Goal: Task Accomplishment & Management: Complete application form

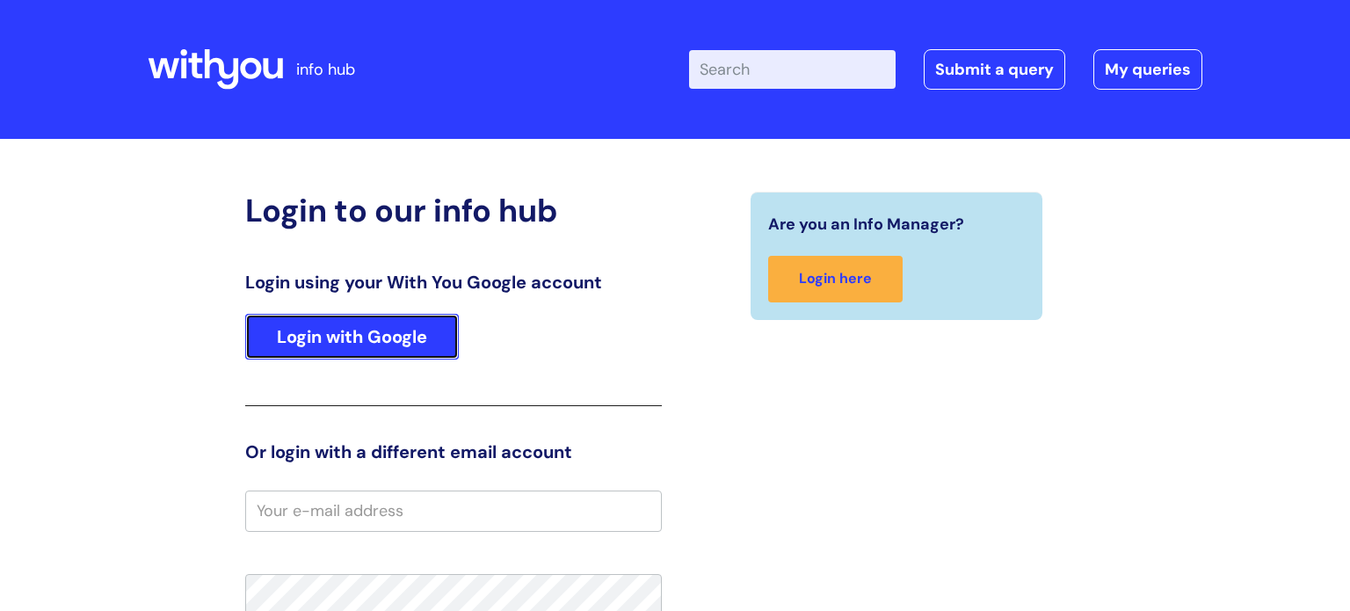
click at [348, 339] on link "Login with Google" at bounding box center [352, 337] width 214 height 46
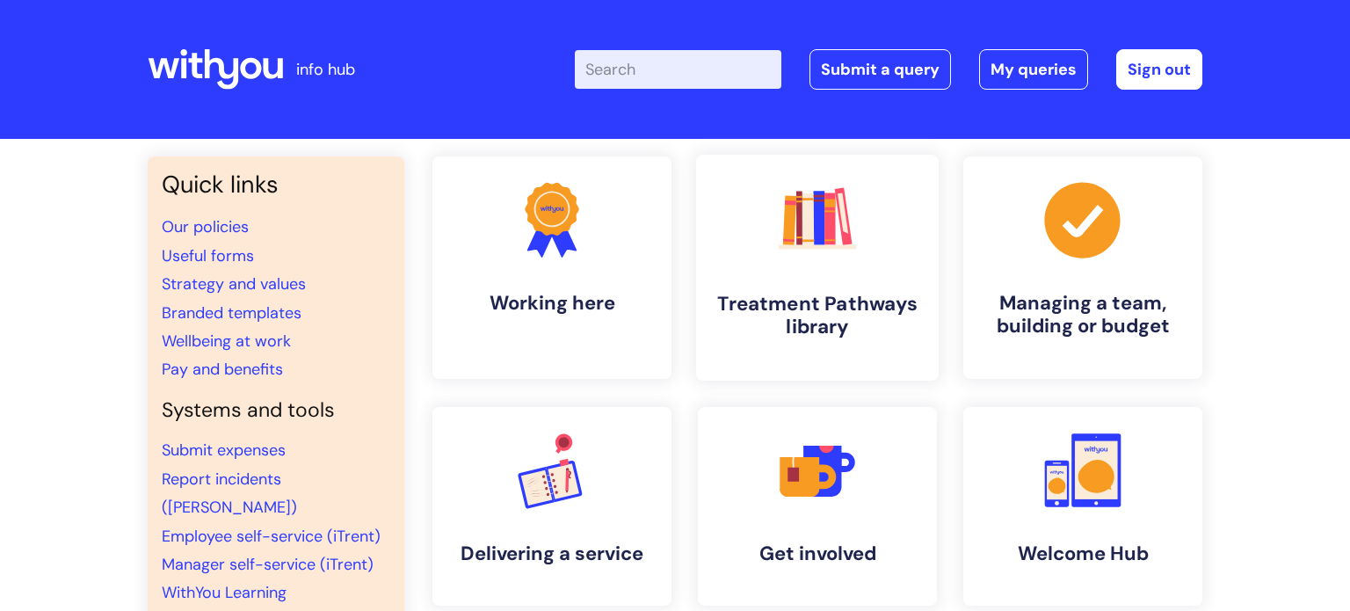
click at [861, 282] on link ".cls-1{fill:#f89b22;}.cls-1,.cls-2,.cls-3,.cls-4,.cls-5,.cls-6,.cls-7{stroke-wi…" at bounding box center [817, 268] width 243 height 226
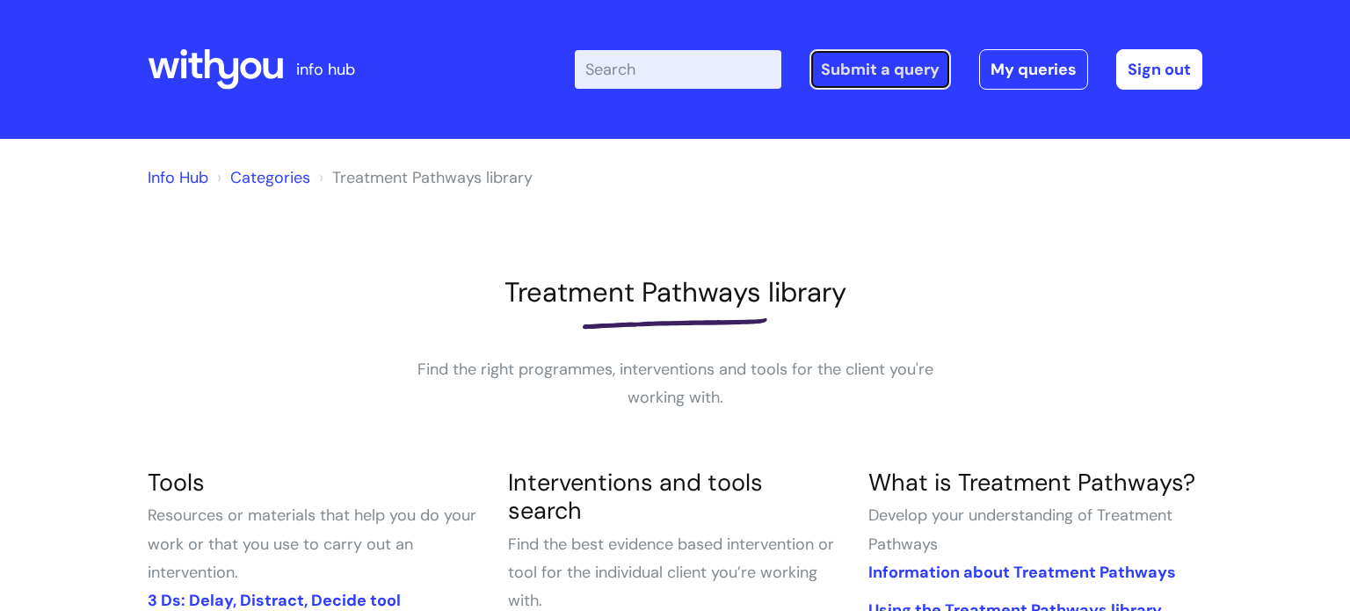
click at [880, 77] on link "Submit a query" at bounding box center [881, 69] width 142 height 40
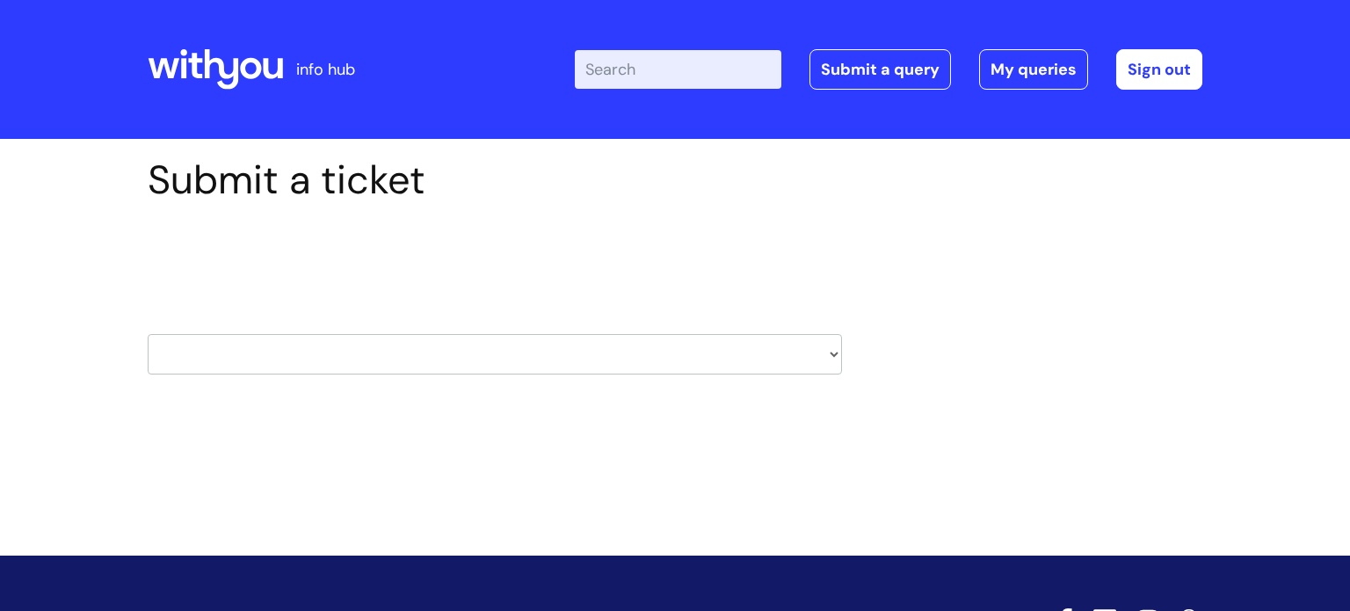
click at [764, 363] on select "HR / People IT and Support Clinical Drug Alerts Finance Accounts Data Support T…" at bounding box center [495, 354] width 695 height 40
select select "hr_/_people"
click at [148, 334] on select "HR / People IT and Support Clinical Drug Alerts Finance Accounts Data Support T…" at bounding box center [495, 354] width 695 height 40
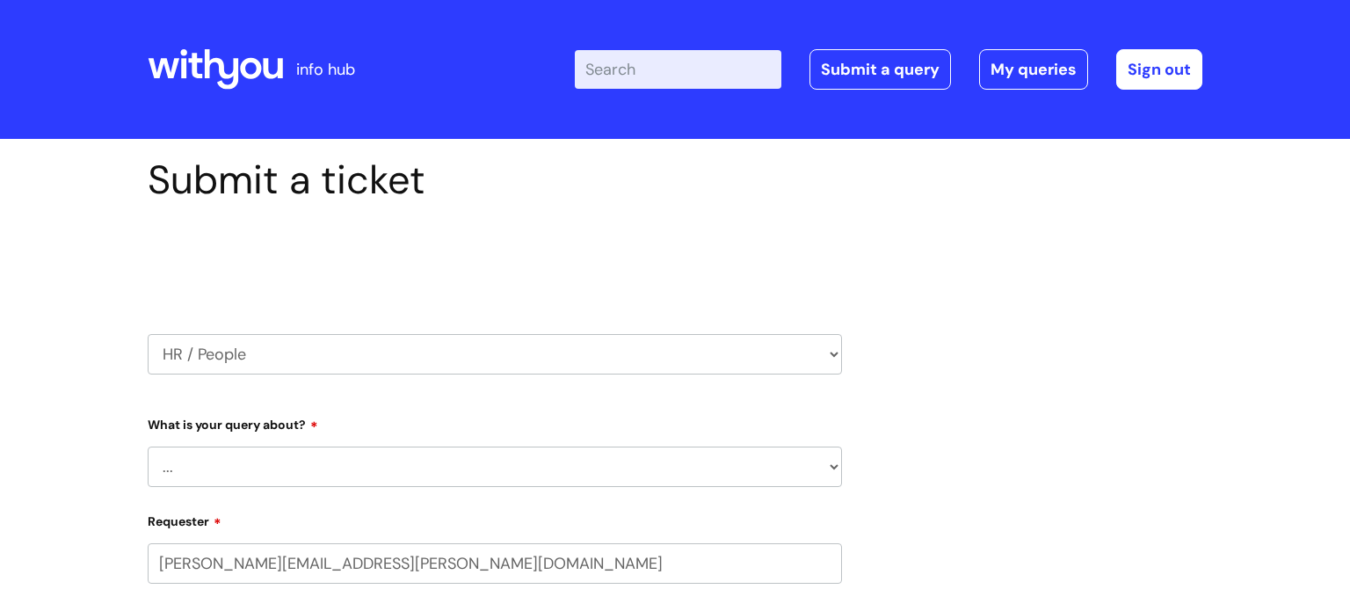
select select "80004418241"
click at [822, 469] on select "... Absence Query Holiday Query Employee change request General HR Query iTrent…" at bounding box center [495, 467] width 695 height 40
click at [819, 357] on select "HR / People IT and Support Clinical Drug Alerts Finance Accounts Data Support T…" at bounding box center [495, 354] width 695 height 40
select select "payroll"
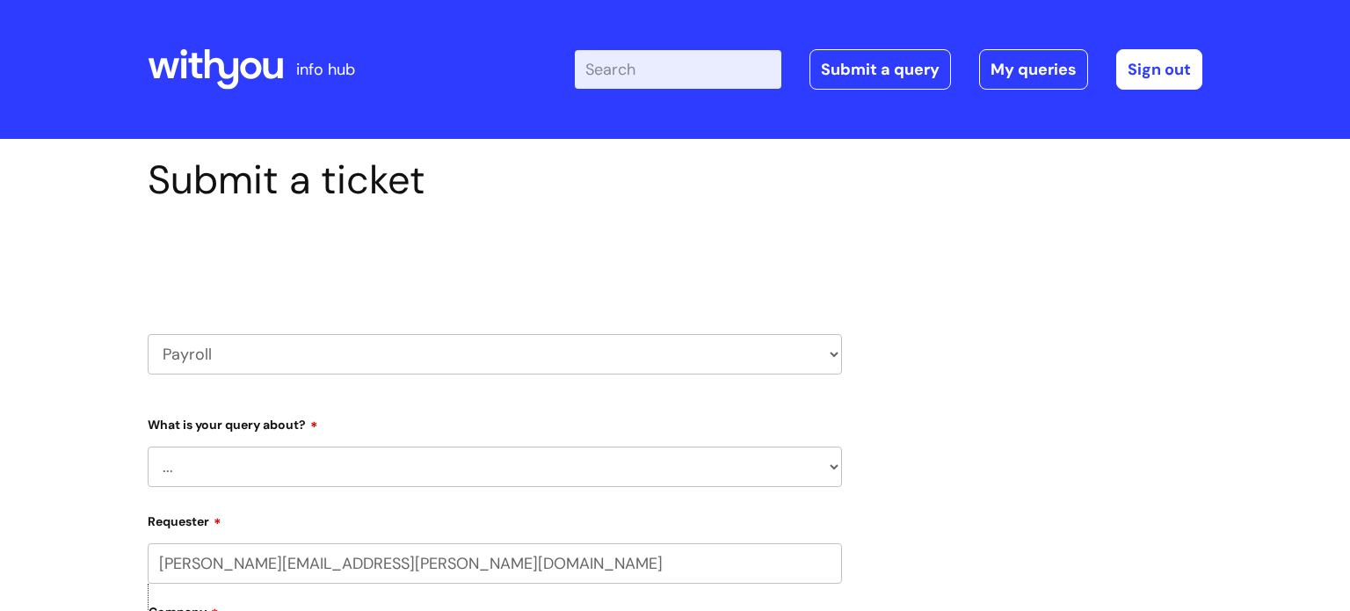
click at [148, 334] on select "HR / People IT and Support Clinical Drug Alerts Finance Accounts Data Support T…" at bounding box center [495, 354] width 695 height 40
select select "80004418241"
click at [768, 462] on select "... New Hires bank details/starter checklist forms Payroll queries Receiving in…" at bounding box center [495, 467] width 695 height 40
click at [817, 366] on select "HR / People IT and Support Clinical Drug Alerts Finance Accounts Data Support T…" at bounding box center [495, 354] width 695 height 40
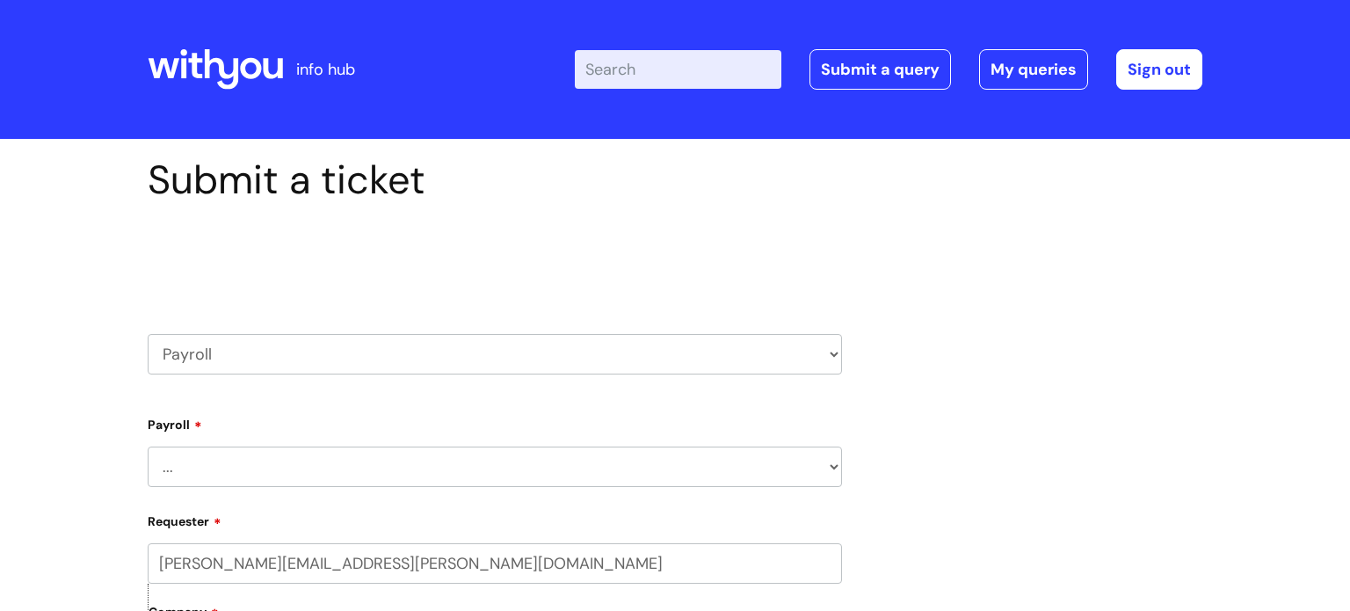
select select "hr_/_people"
click at [148, 334] on select "HR / People IT and Support Clinical Drug Alerts Finance Accounts Data Support T…" at bounding box center [495, 354] width 695 height 40
select select "80004418241"
click at [456, 463] on select "... Absence Query Holiday Query Employee change request General HR Query iTrent…" at bounding box center [495, 467] width 695 height 40
select select "General HR Query"
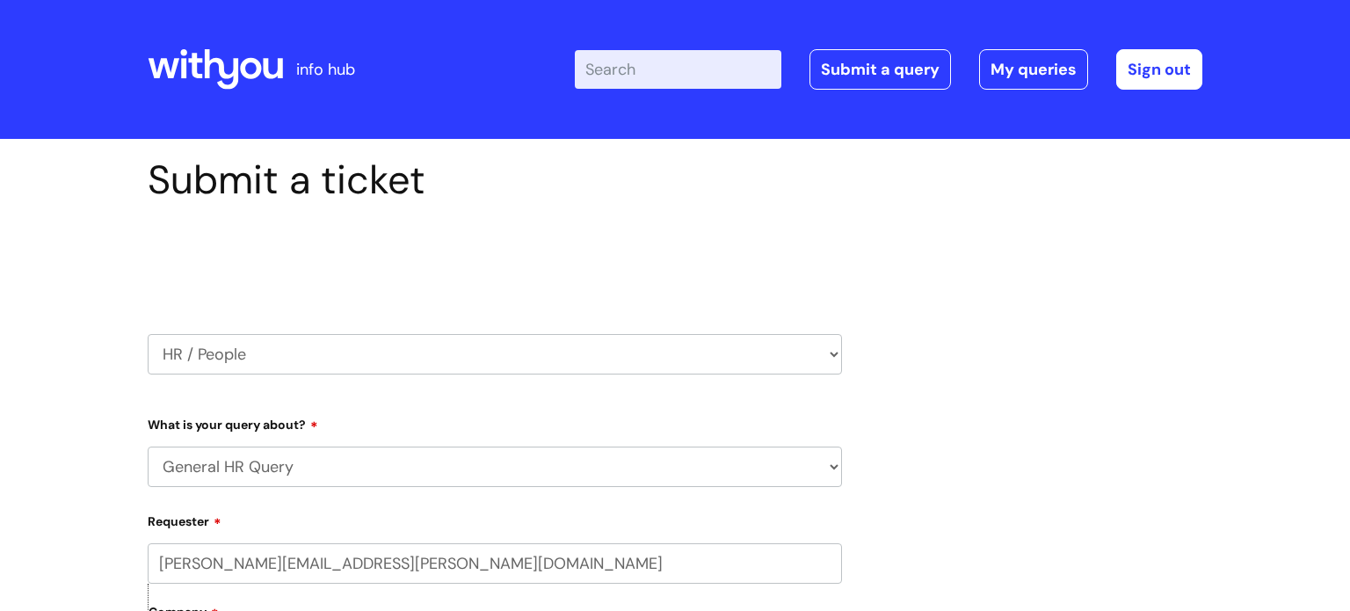
click at [148, 447] on select "... Absence Query Holiday Query Employee change request General HR Query iTrent…" at bounding box center [495, 467] width 695 height 40
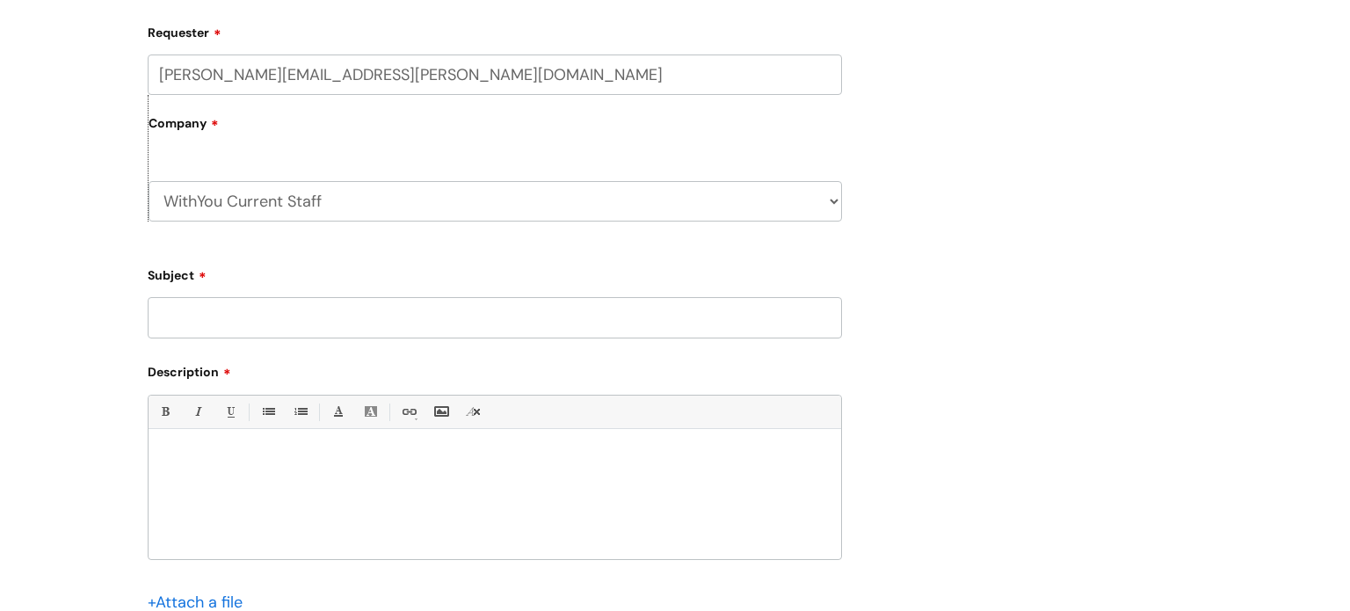
scroll to position [491, 0]
click at [291, 311] on input "Subject" at bounding box center [495, 315] width 695 height 40
type input "Concur Login"
click at [284, 443] on div at bounding box center [495, 495] width 693 height 121
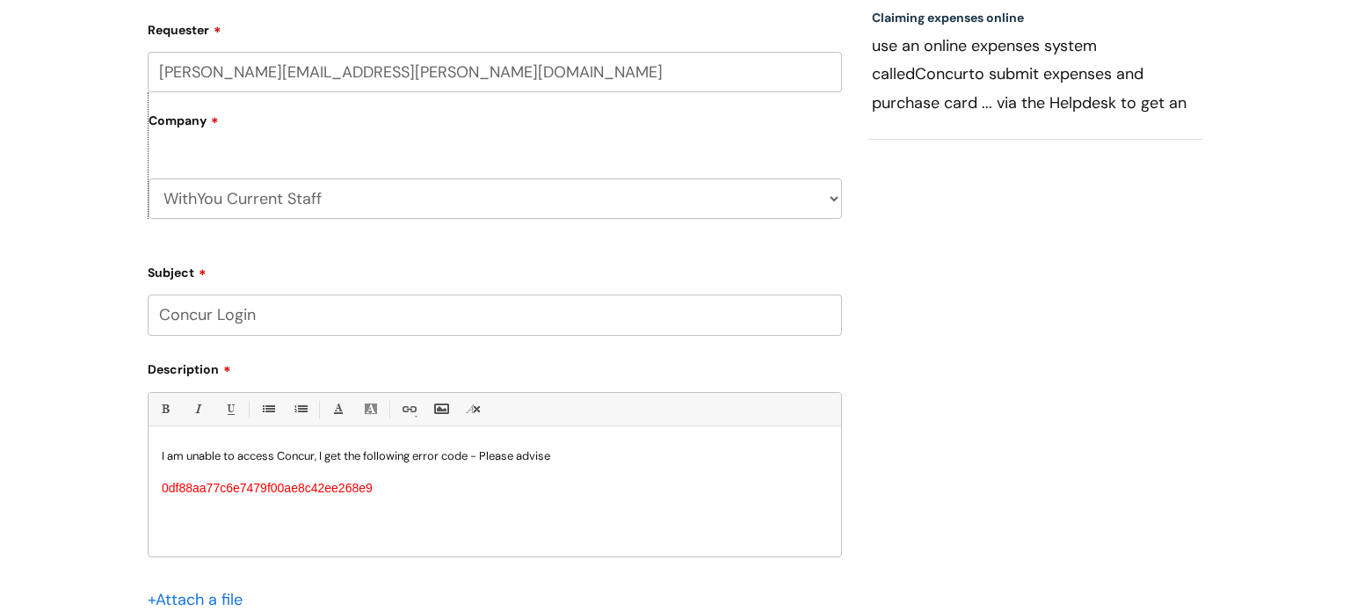
click at [485, 499] on div "I am unable to access Concur, I get the following error code - Please advise 0d…" at bounding box center [495, 495] width 693 height 121
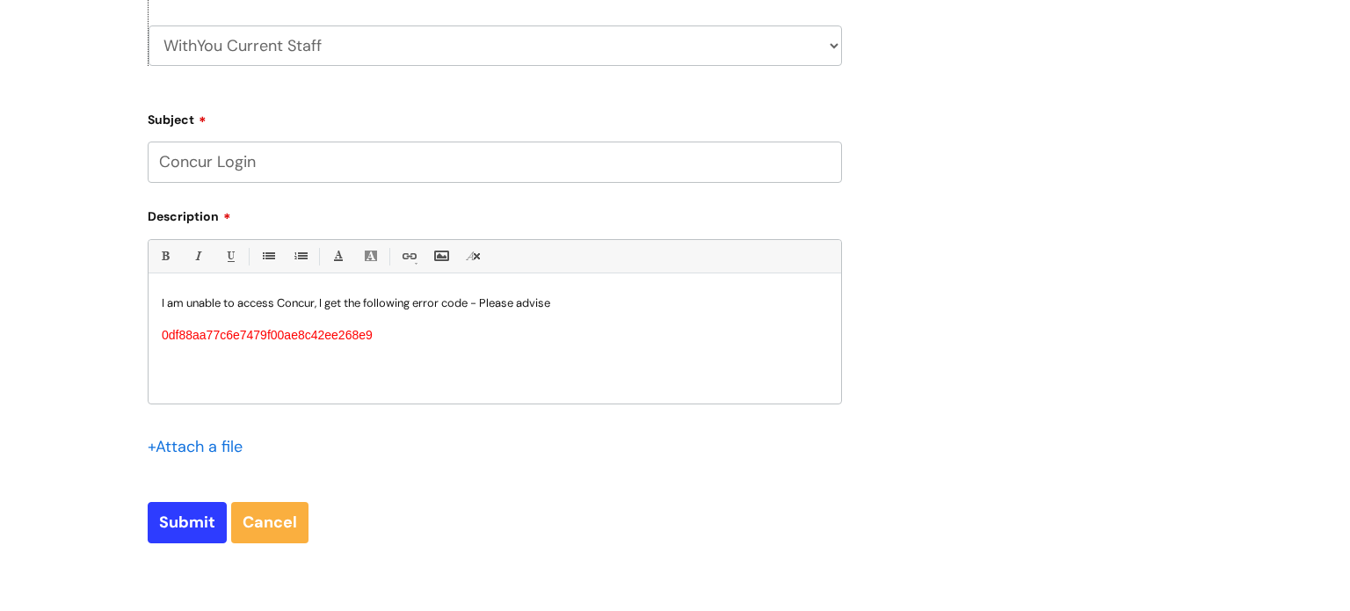
scroll to position [646, 0]
click at [187, 531] on input "Submit" at bounding box center [187, 520] width 79 height 40
type input "Please Wait..."
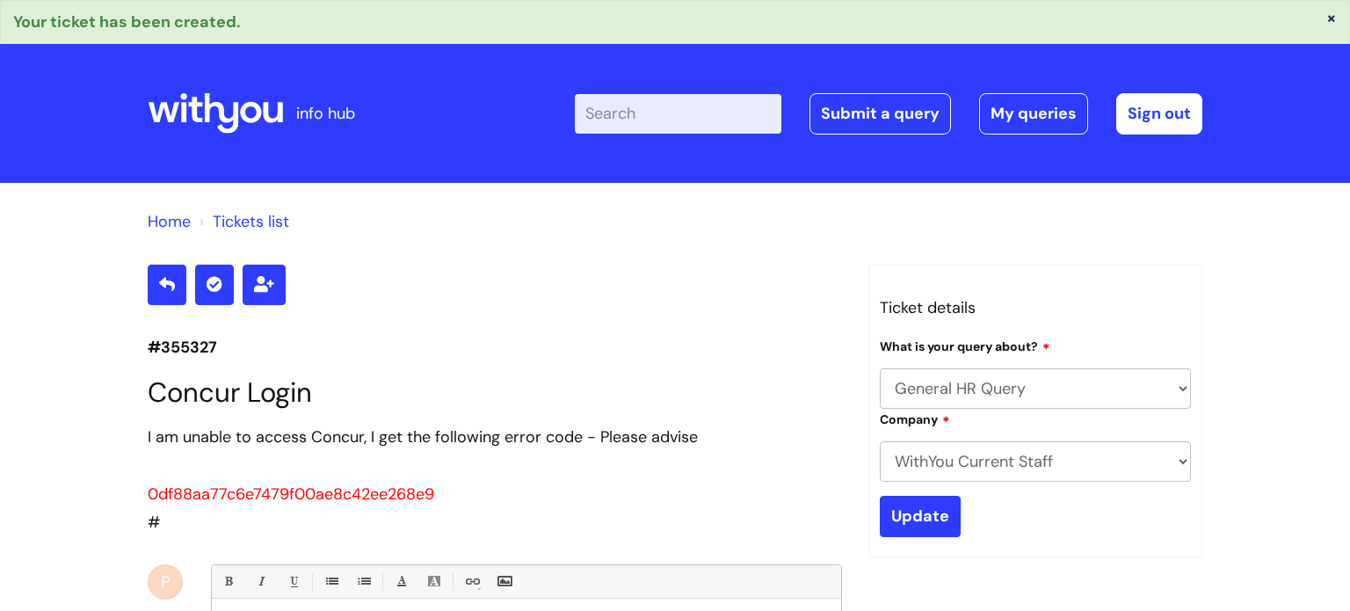
select select "General HR Query"
